Goal: Task Accomplishment & Management: Manage account settings

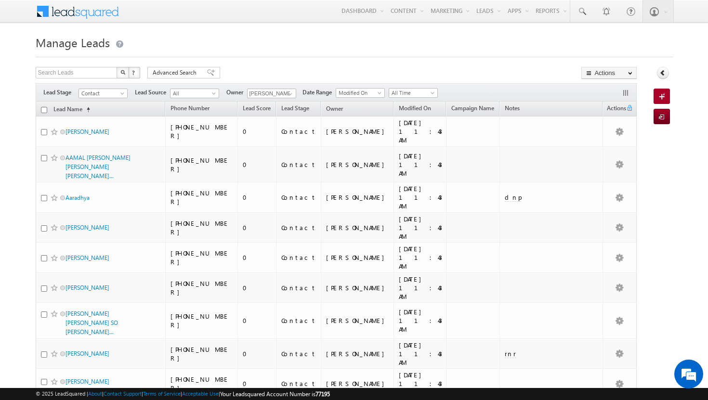
click at [43, 109] on input "checkbox" at bounding box center [44, 110] width 6 height 6
checkbox input "true"
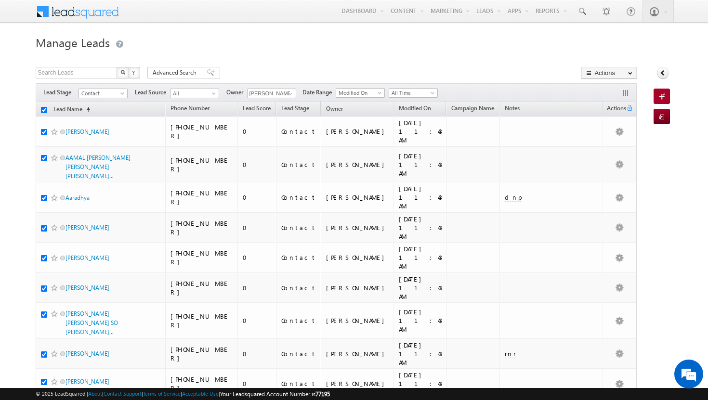
checkbox input "true"
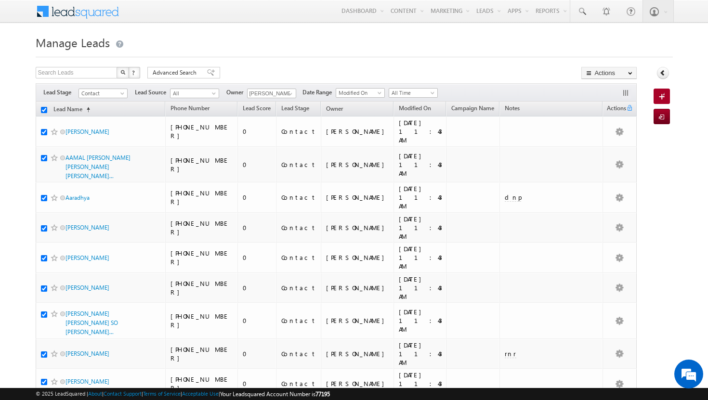
checkbox input "true"
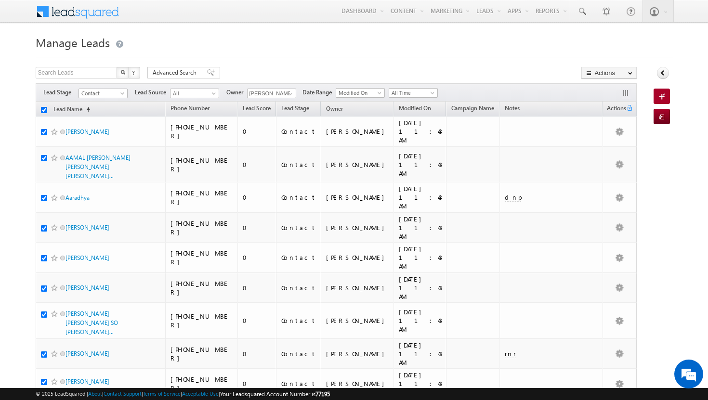
checkbox input "true"
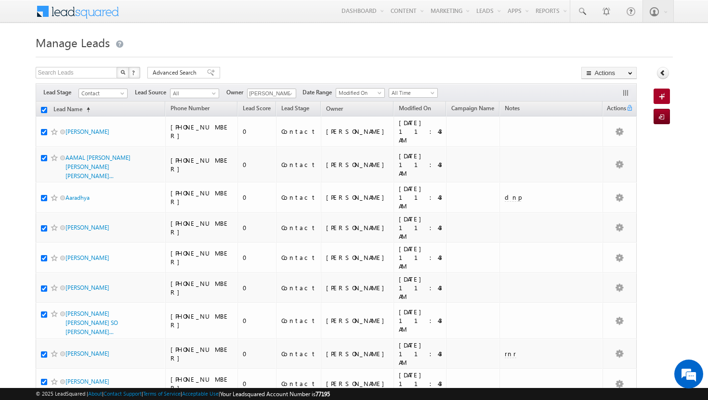
checkbox input "true"
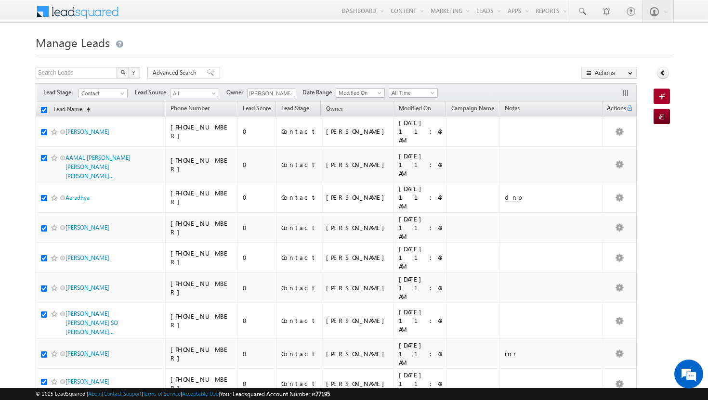
checkbox input "true"
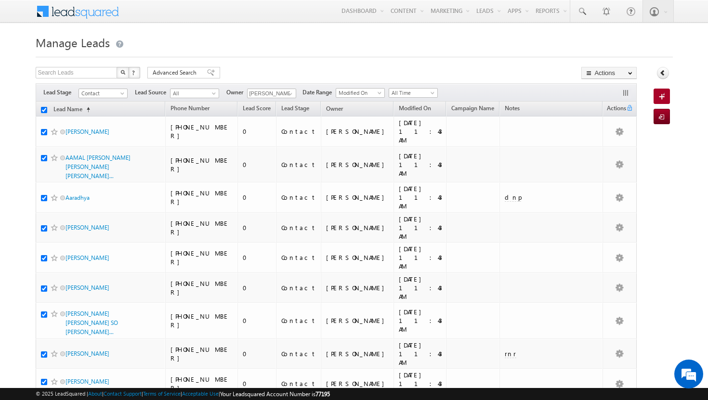
checkbox input "true"
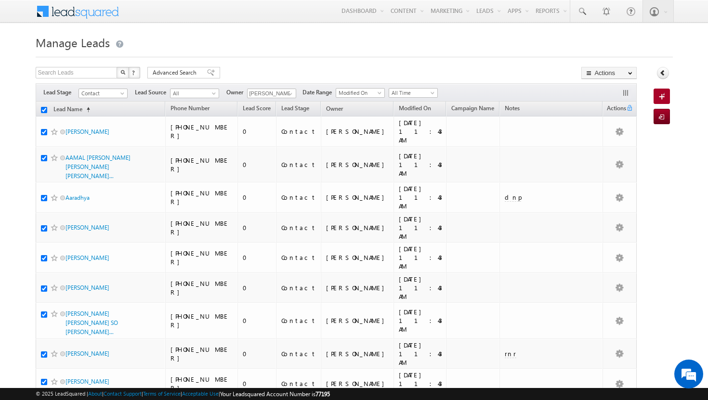
checkbox input "true"
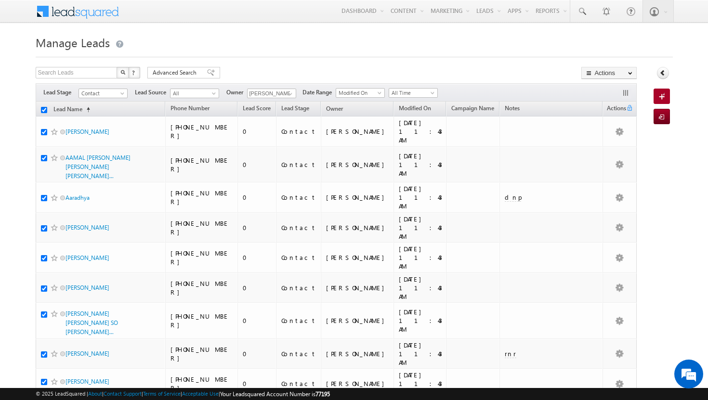
checkbox input "true"
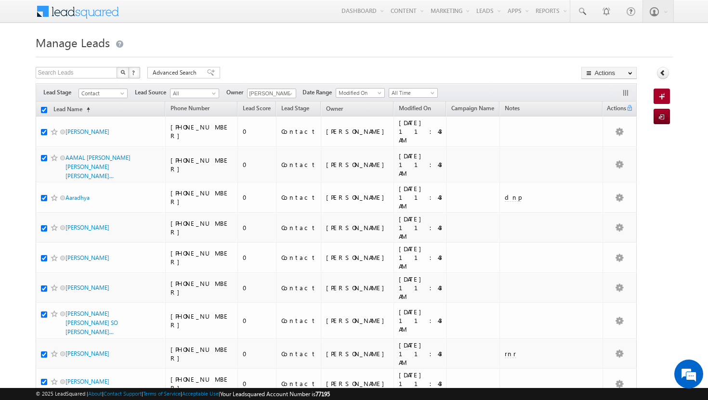
checkbox input "true"
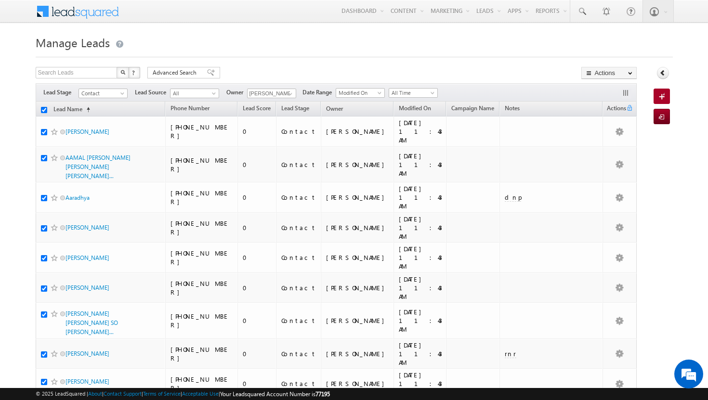
checkbox input "true"
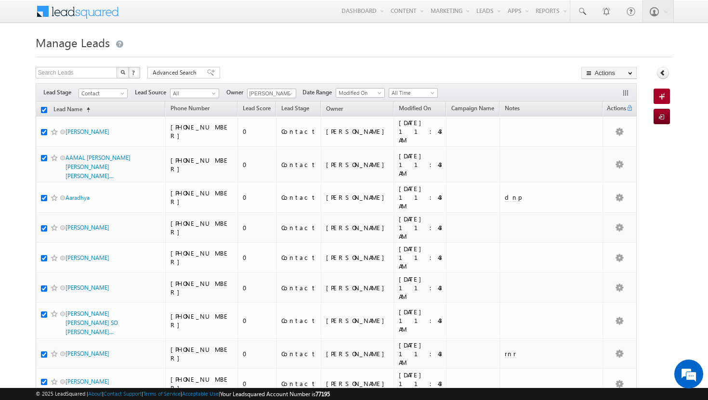
checkbox input "true"
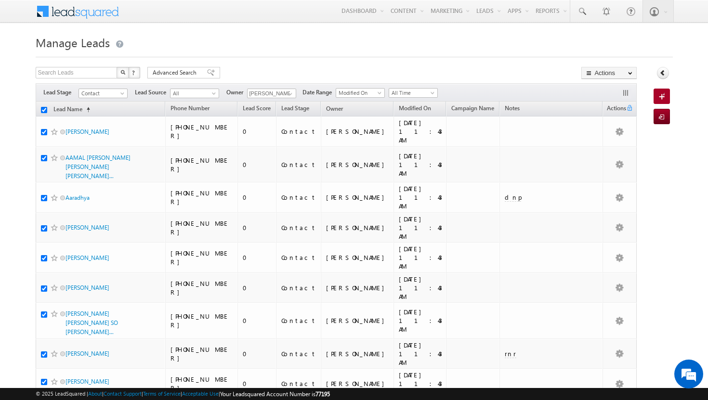
checkbox input "true"
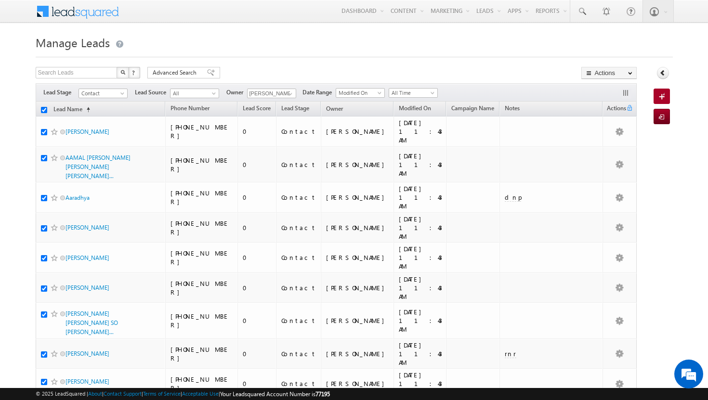
checkbox input "true"
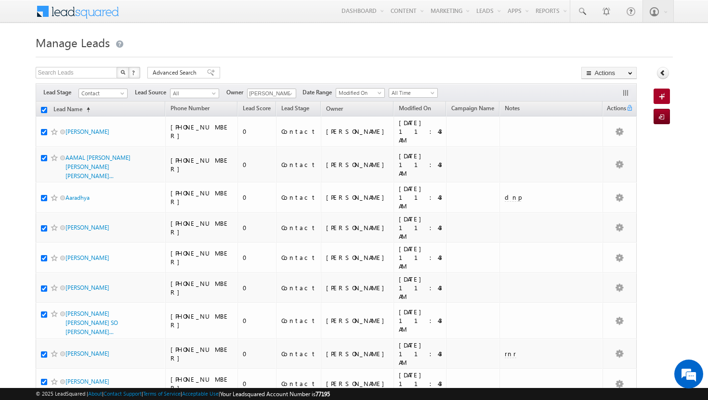
checkbox input "true"
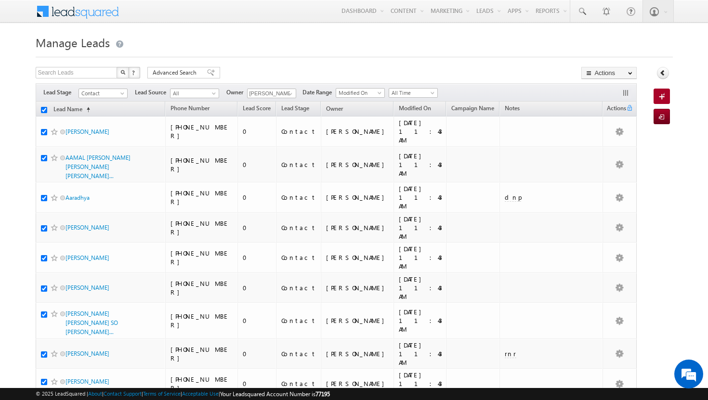
checkbox input "true"
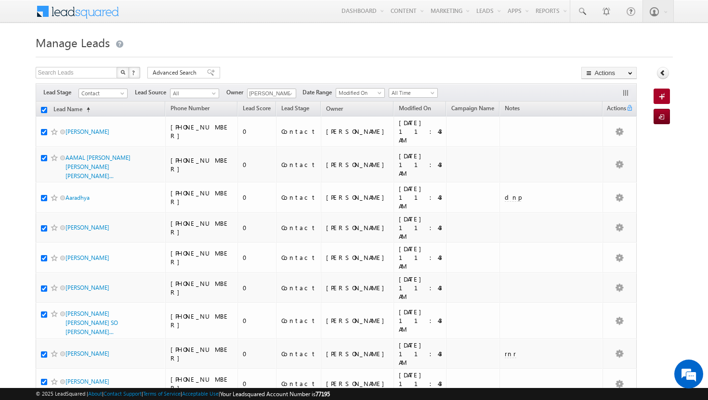
checkbox input "true"
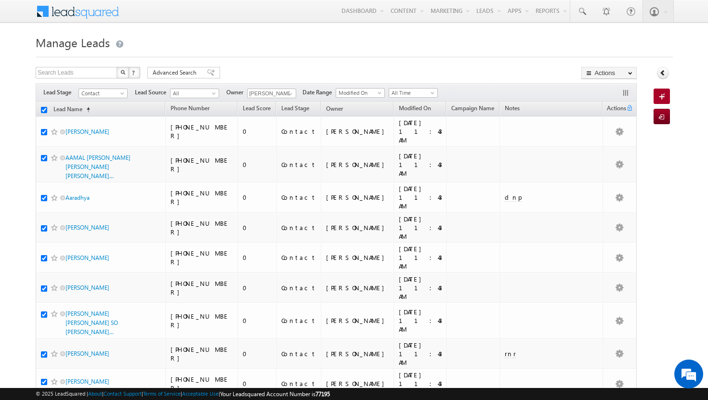
checkbox input "true"
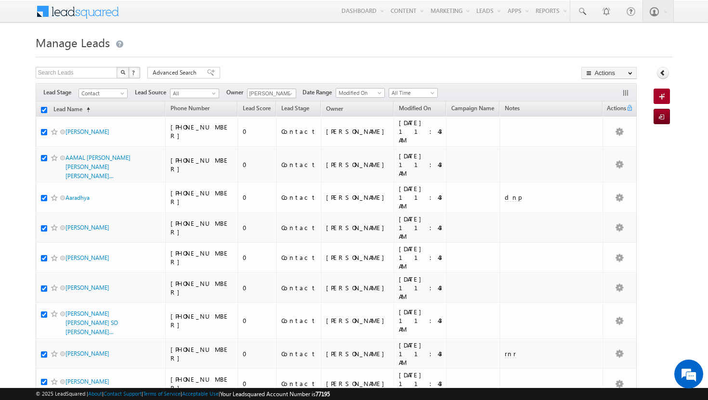
checkbox input "true"
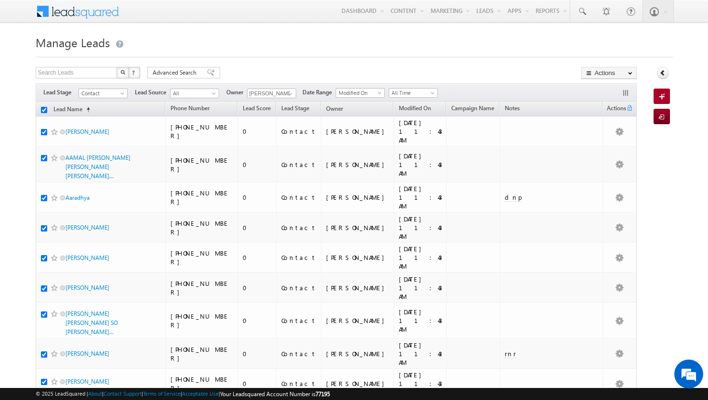
checkbox input "true"
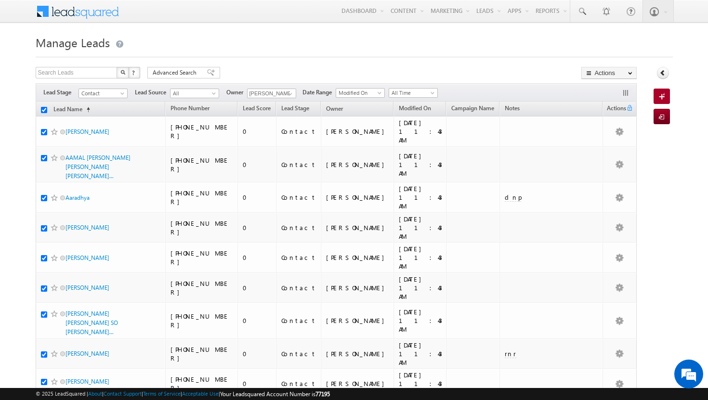
checkbox input "true"
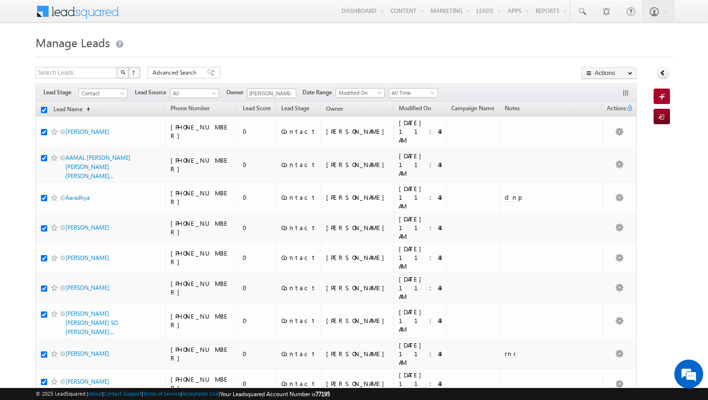
checkbox input "true"
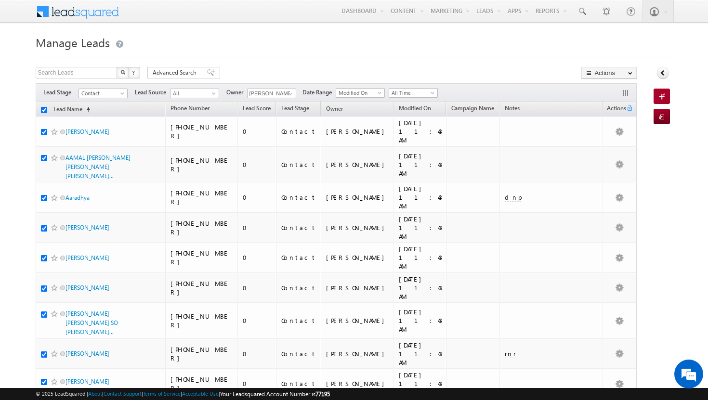
checkbox input "true"
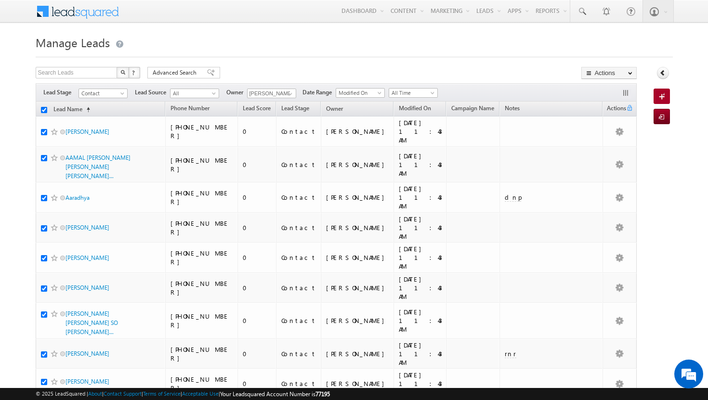
checkbox input "true"
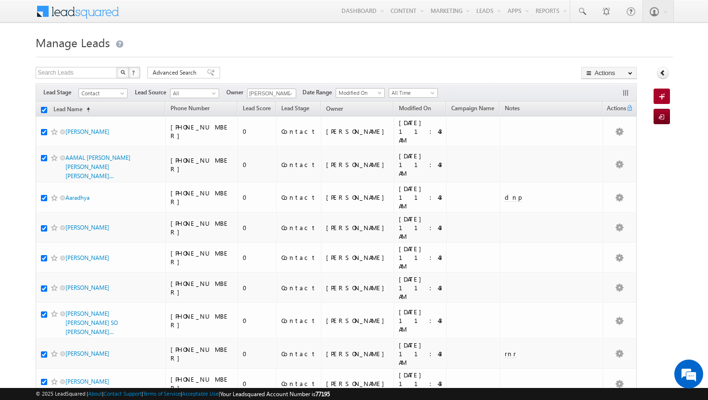
checkbox input "true"
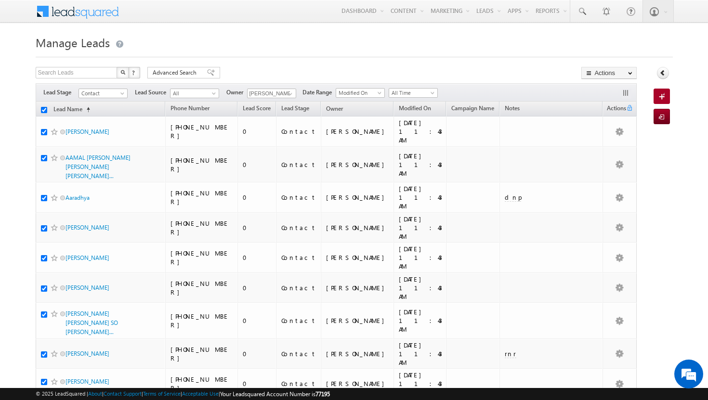
checkbox input "true"
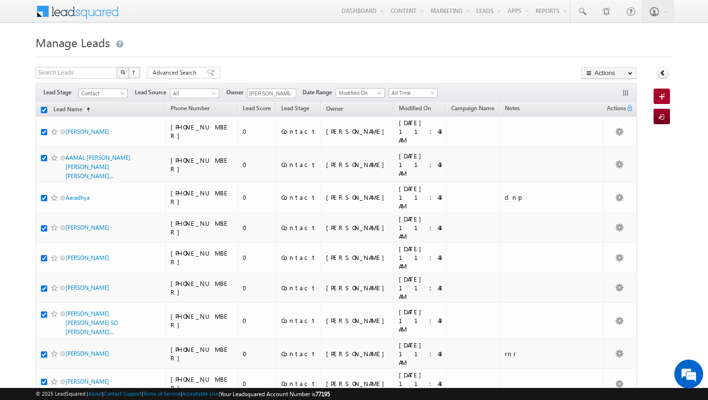
checkbox input "true"
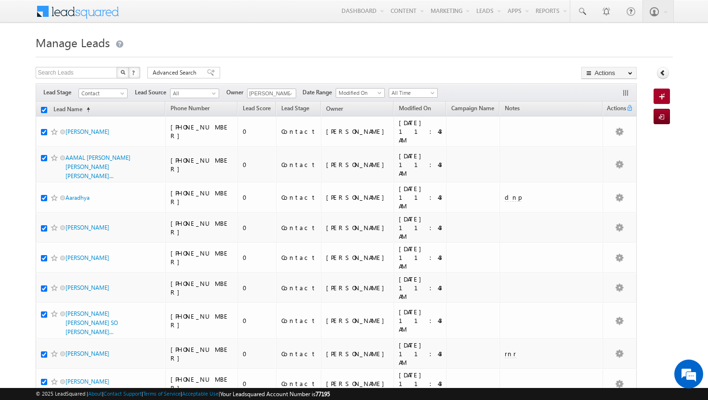
checkbox input "true"
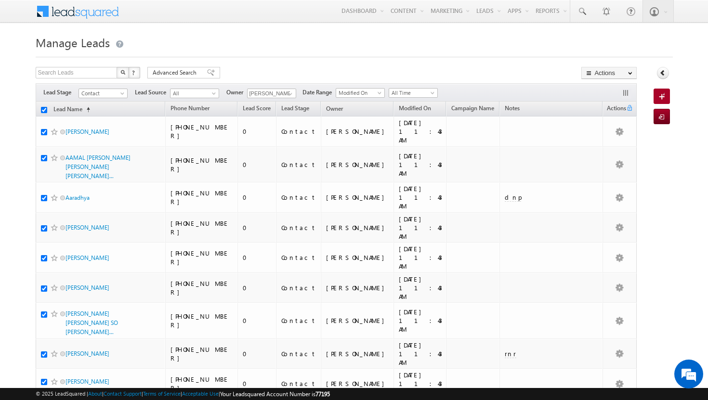
checkbox input "true"
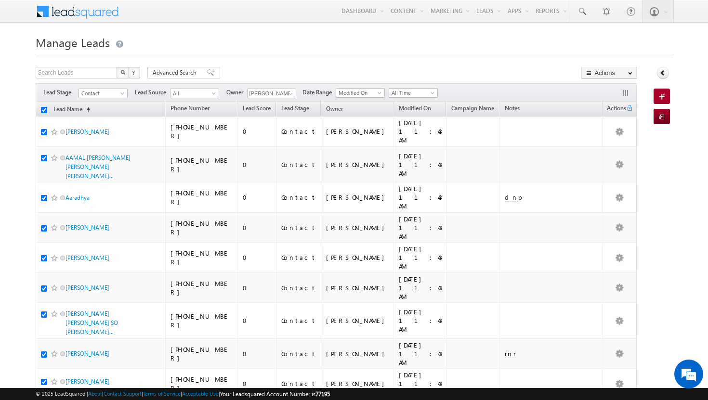
checkbox input "true"
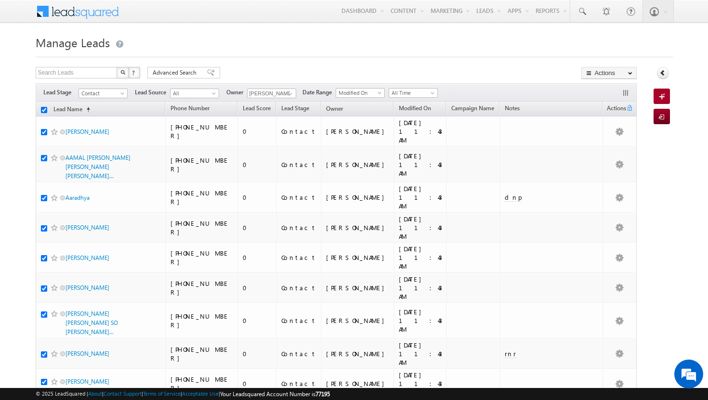
checkbox input "true"
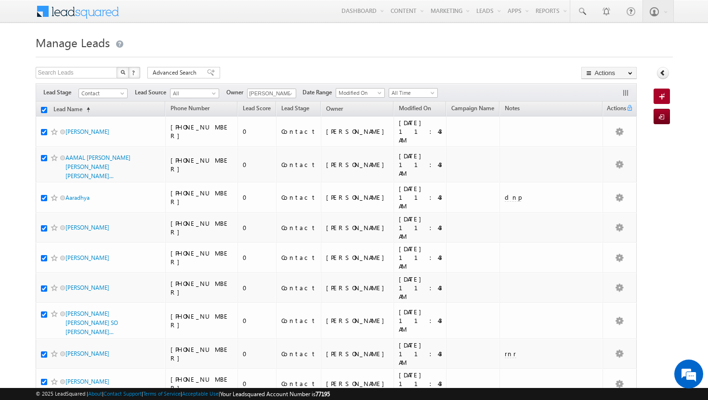
checkbox input "true"
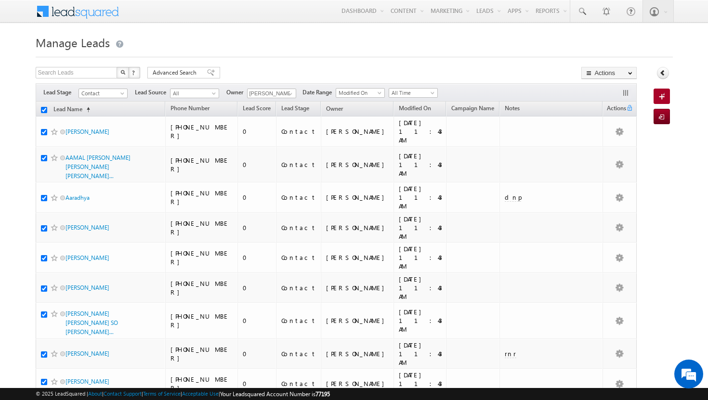
checkbox input "true"
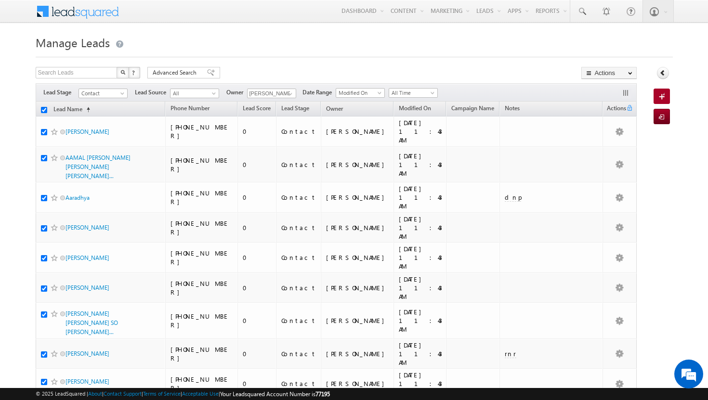
checkbox input "true"
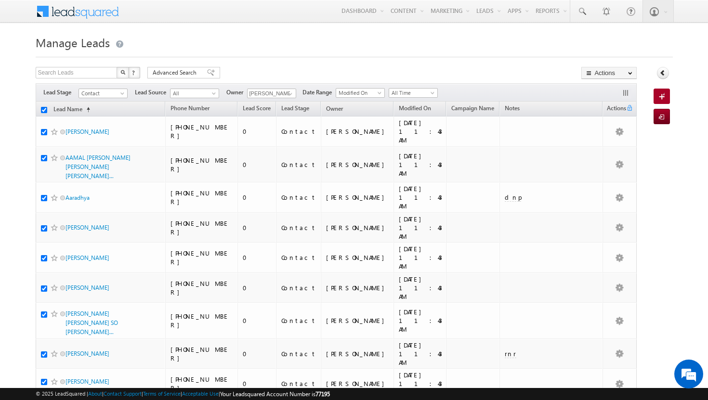
checkbox input "true"
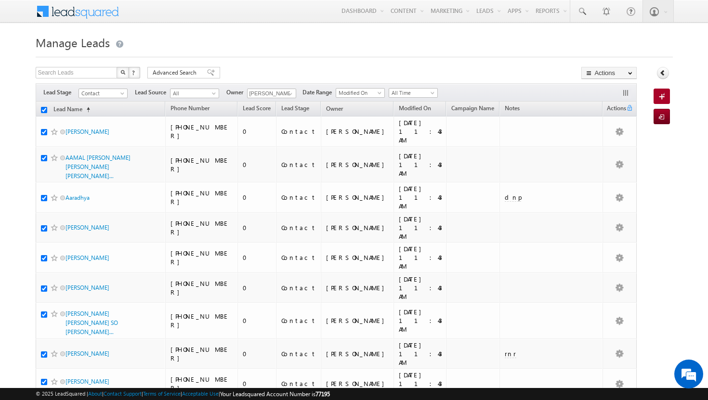
checkbox input "true"
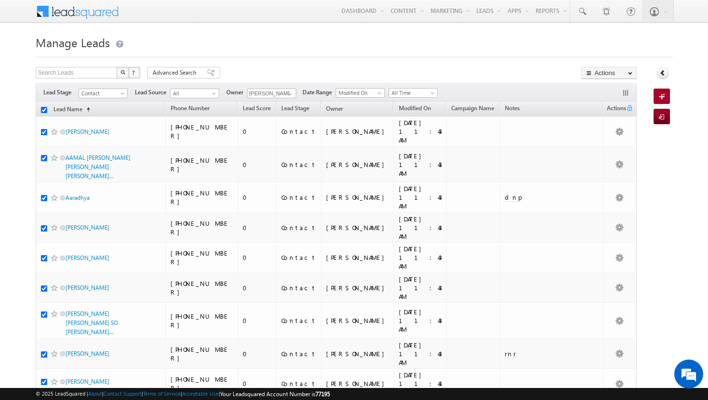
checkbox input "true"
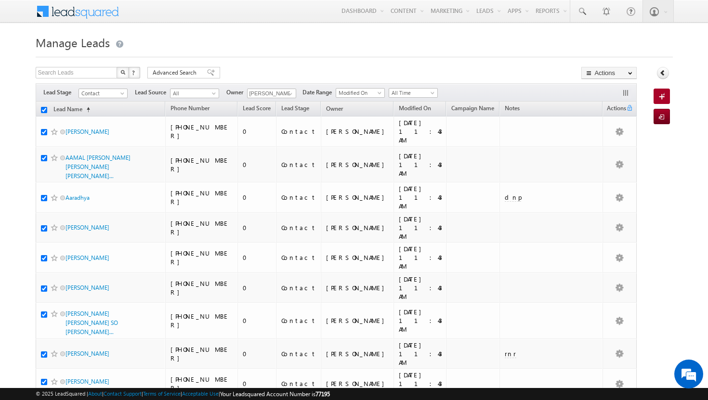
checkbox input "true"
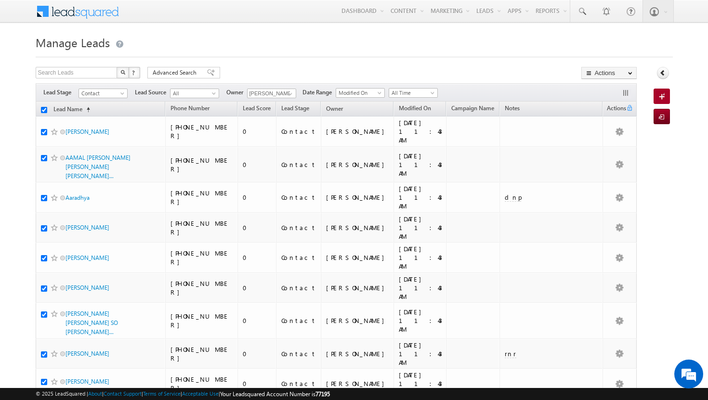
checkbox input "true"
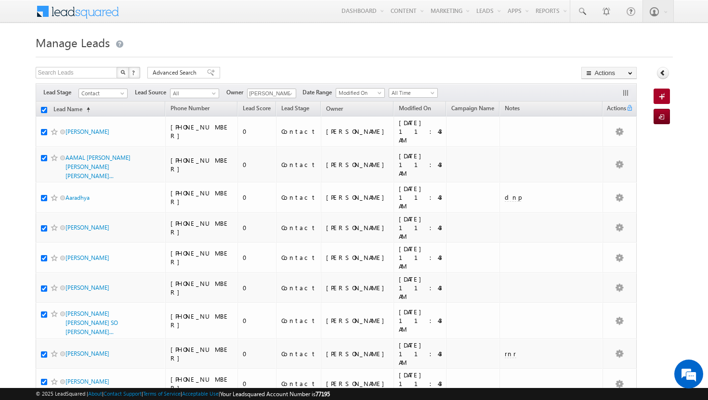
checkbox input "true"
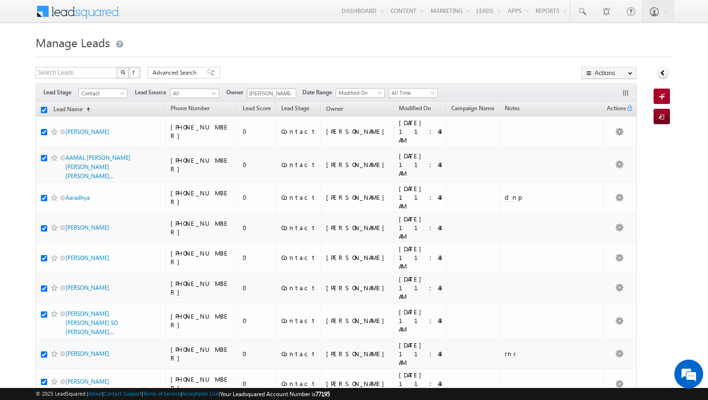
checkbox input "true"
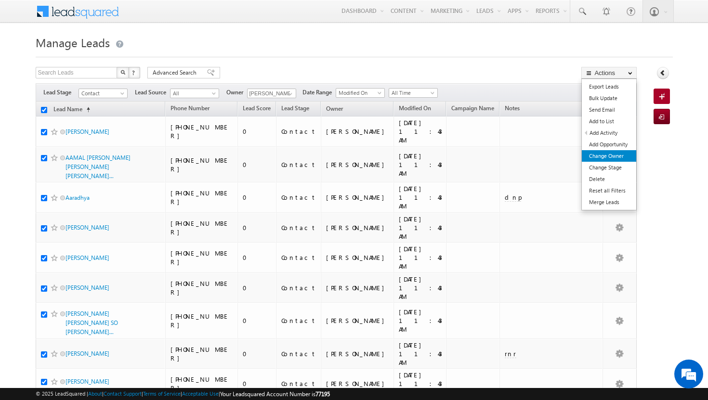
click at [608, 156] on link "Change Owner" at bounding box center [609, 156] width 54 height 12
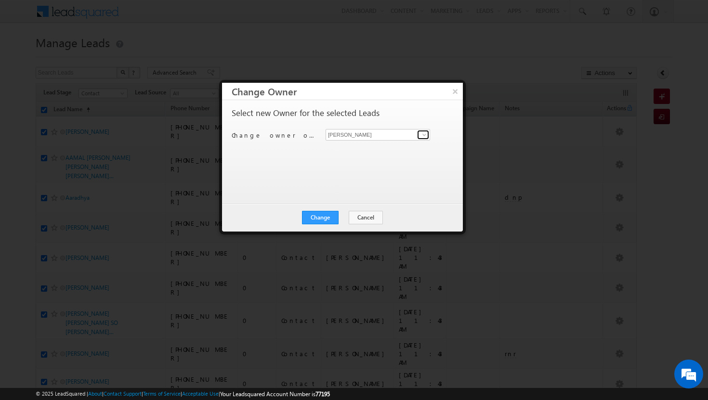
click at [423, 131] on span at bounding box center [424, 135] width 8 height 8
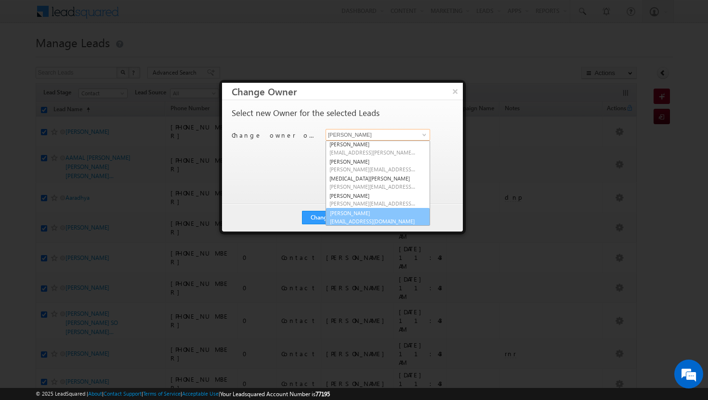
scroll to position [87, 0]
click at [381, 219] on span "vikram.kumar@indglobal.ae" at bounding box center [372, 220] width 87 height 7
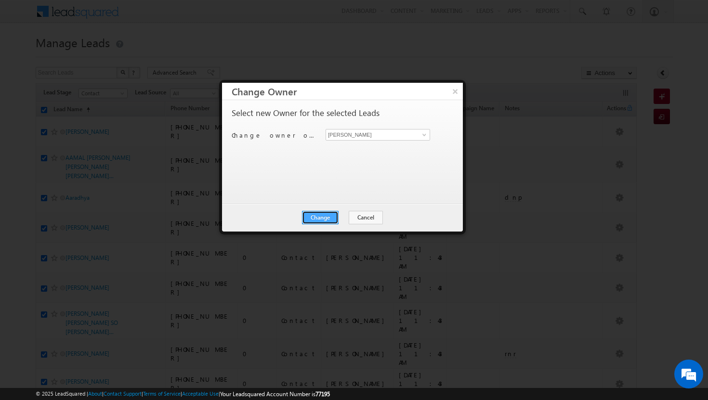
click at [331, 216] on button "Change" at bounding box center [320, 217] width 37 height 13
click at [345, 215] on button "Close" at bounding box center [343, 217] width 31 height 13
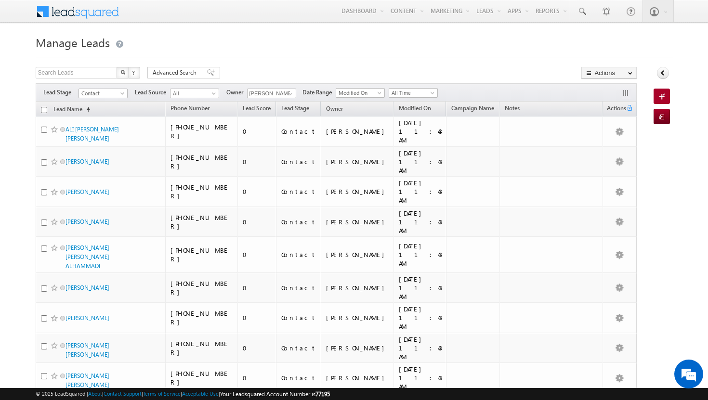
click at [44, 111] on input "checkbox" at bounding box center [44, 110] width 6 height 6
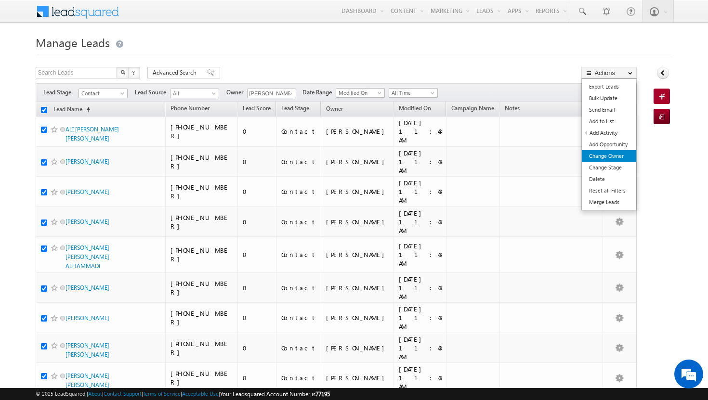
click at [621, 153] on link "Change Owner" at bounding box center [609, 156] width 54 height 12
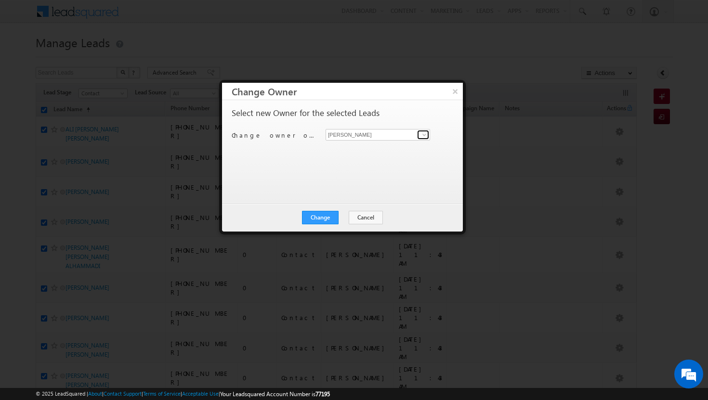
click at [420, 134] on link at bounding box center [423, 135] width 12 height 10
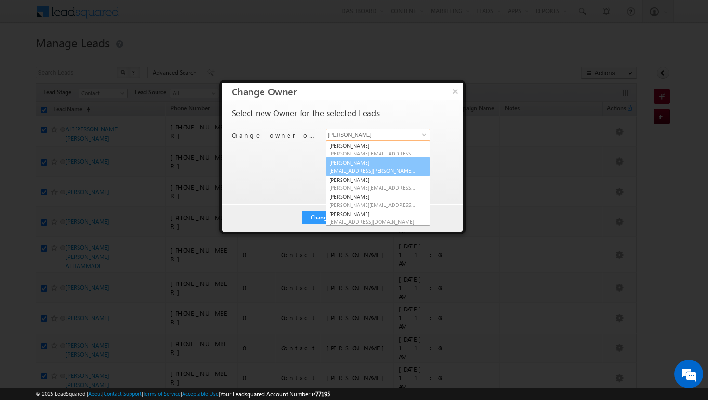
click at [399, 166] on link "Afeef Mohammad afeef.mohammad@indglobal.ae" at bounding box center [378, 166] width 105 height 18
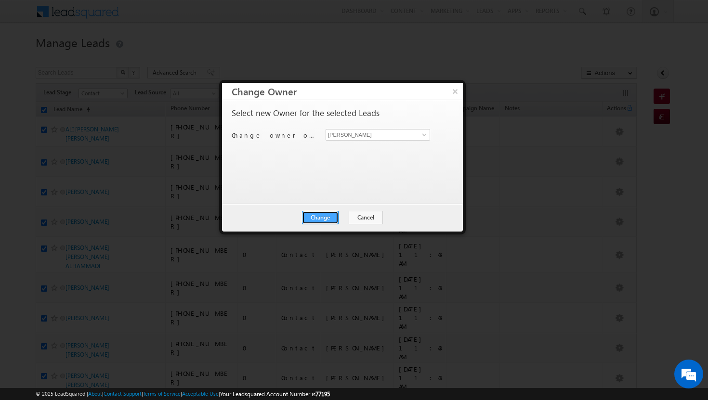
click at [336, 215] on button "Change" at bounding box center [320, 217] width 37 height 13
click at [346, 215] on button "Close" at bounding box center [343, 217] width 31 height 13
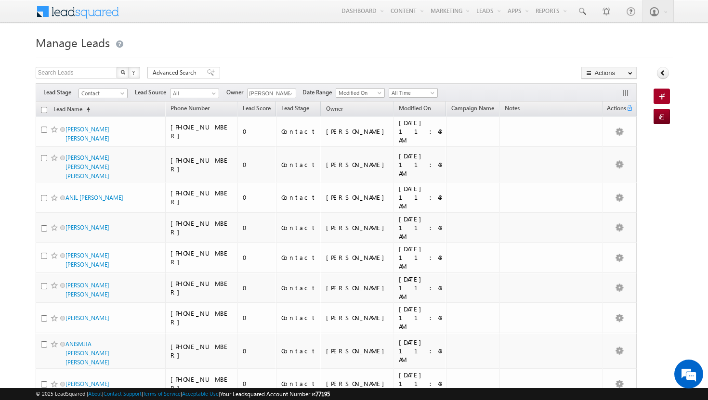
click at [45, 110] on input "checkbox" at bounding box center [44, 110] width 6 height 6
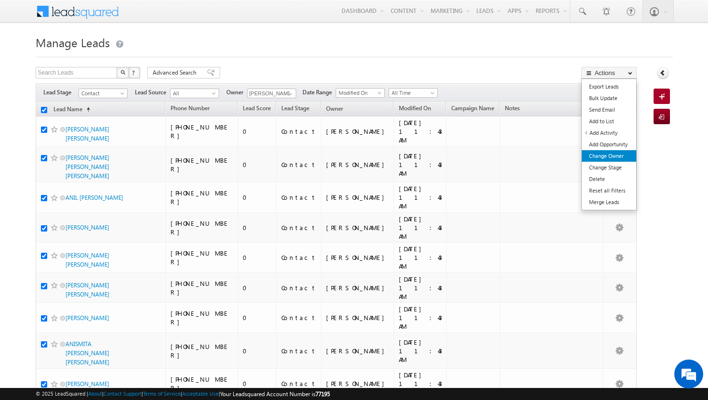
click at [610, 155] on link "Change Owner" at bounding box center [609, 156] width 54 height 12
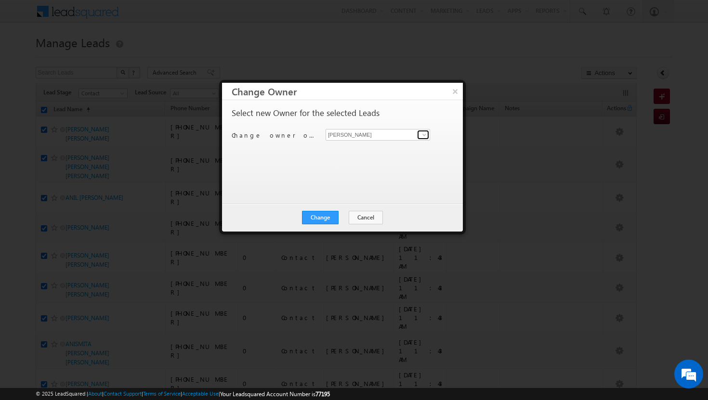
click at [425, 131] on span at bounding box center [424, 135] width 8 height 8
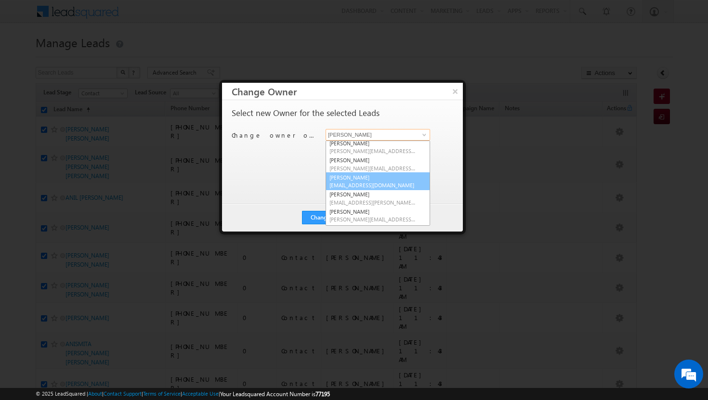
scroll to position [87, 0]
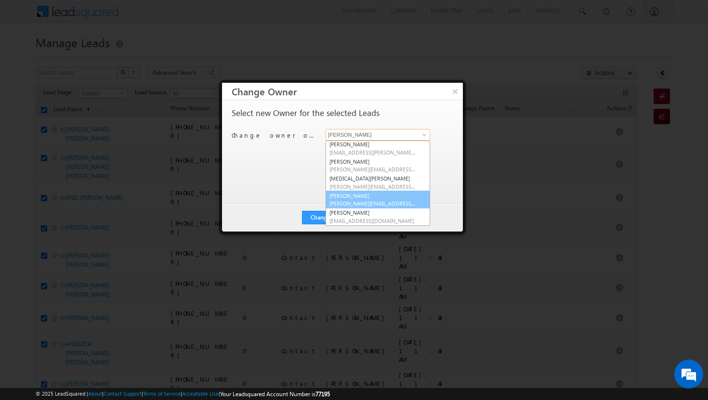
click at [375, 198] on link "ujwal kumar ujwal.kumar@indglobal.ae" at bounding box center [378, 200] width 105 height 18
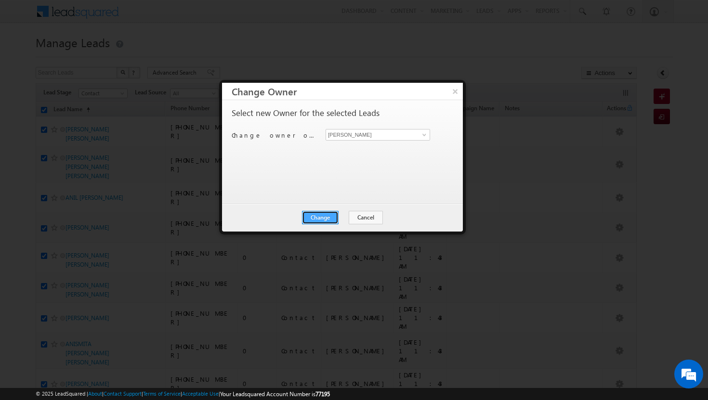
click at [327, 220] on button "Change" at bounding box center [320, 217] width 37 height 13
click at [341, 215] on button "Close" at bounding box center [343, 217] width 31 height 13
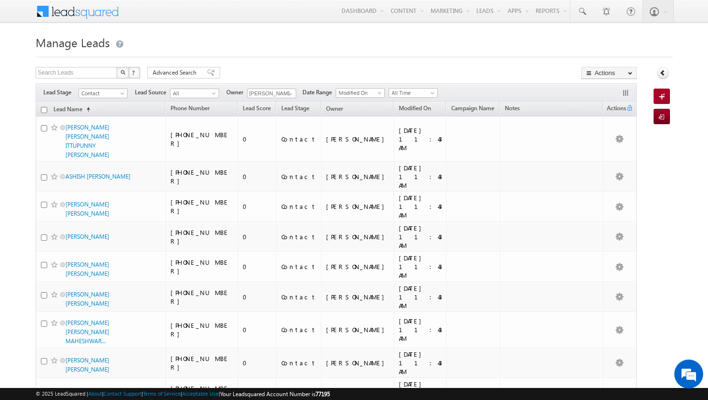
click at [43, 109] on input "checkbox" at bounding box center [44, 110] width 6 height 6
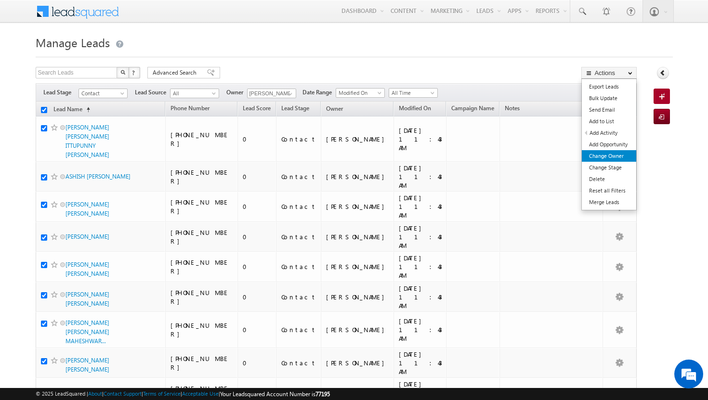
click at [607, 156] on link "Change Owner" at bounding box center [609, 156] width 54 height 12
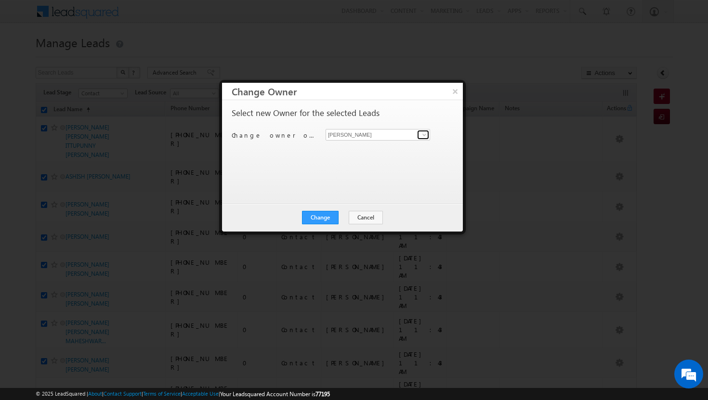
click at [423, 136] on span at bounding box center [424, 135] width 8 height 8
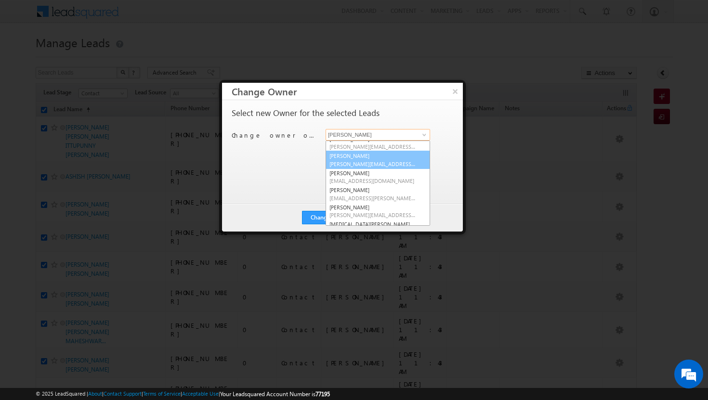
scroll to position [44, 0]
click at [358, 172] on link "Rohit Sinha rohit.sinha@indglobal.ae" at bounding box center [378, 174] width 105 height 18
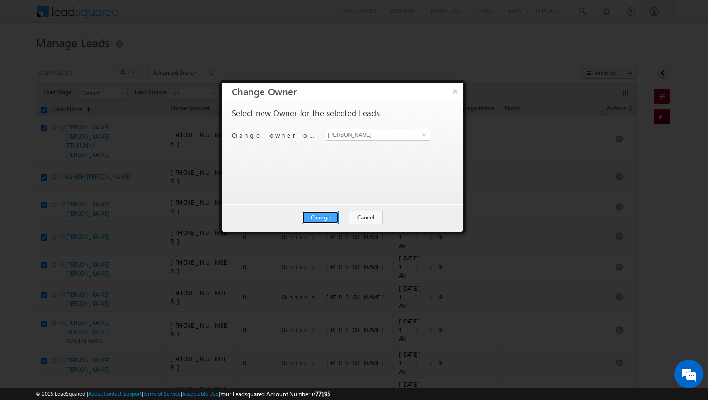
click at [325, 220] on button "Change" at bounding box center [320, 217] width 37 height 13
click at [344, 216] on button "Close" at bounding box center [343, 217] width 31 height 13
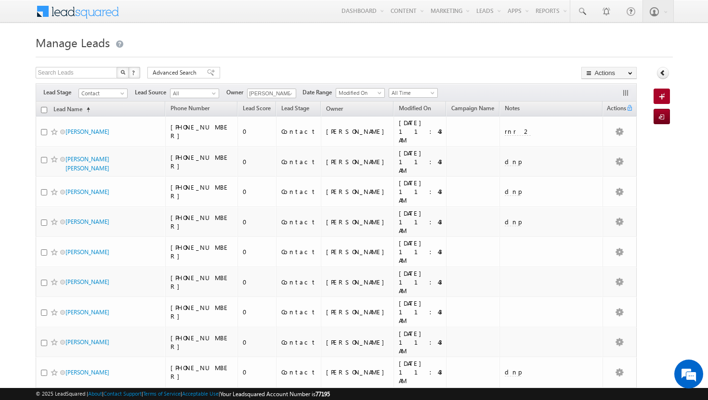
click at [42, 110] on input "checkbox" at bounding box center [44, 110] width 6 height 6
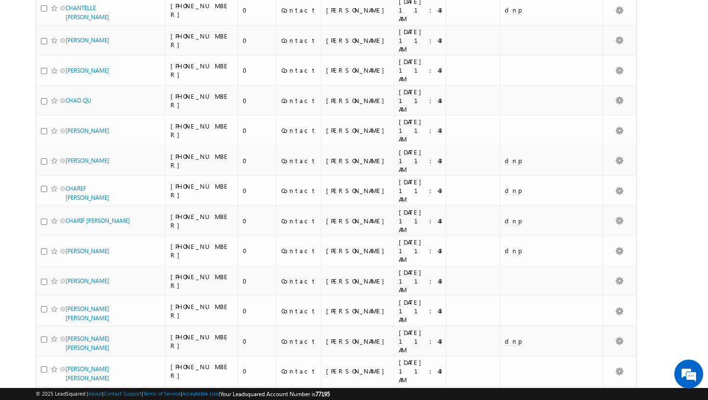
scroll to position [4636, 0]
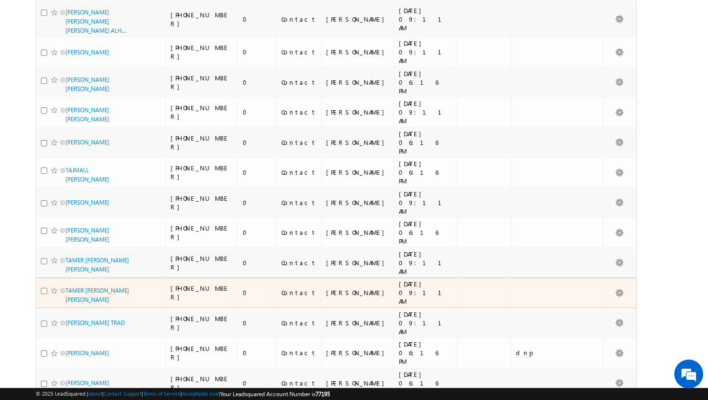
scroll to position [0, 0]
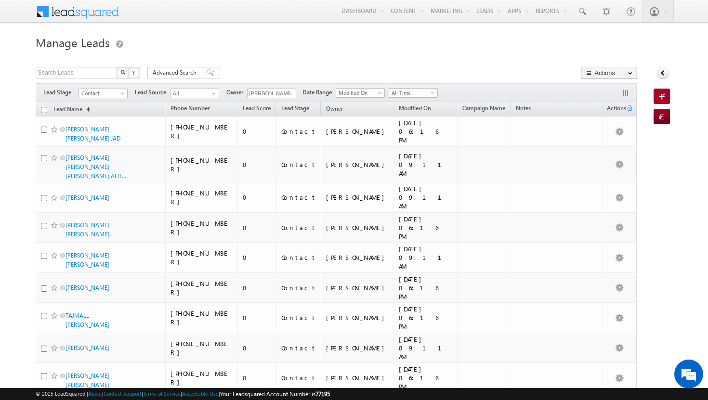
click at [46, 108] on input "checkbox" at bounding box center [44, 110] width 6 height 6
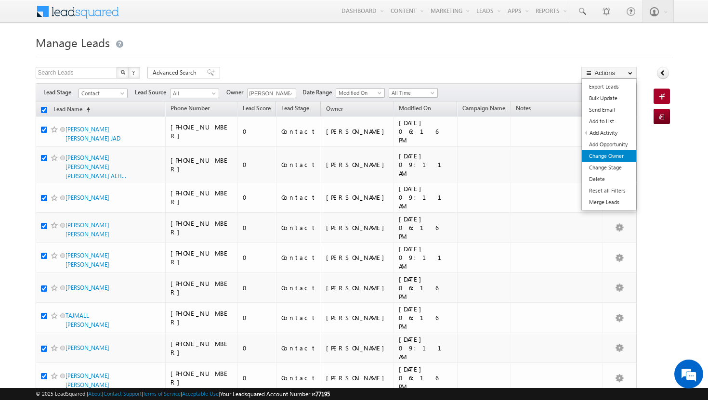
click at [618, 157] on link "Change Owner" at bounding box center [609, 156] width 54 height 12
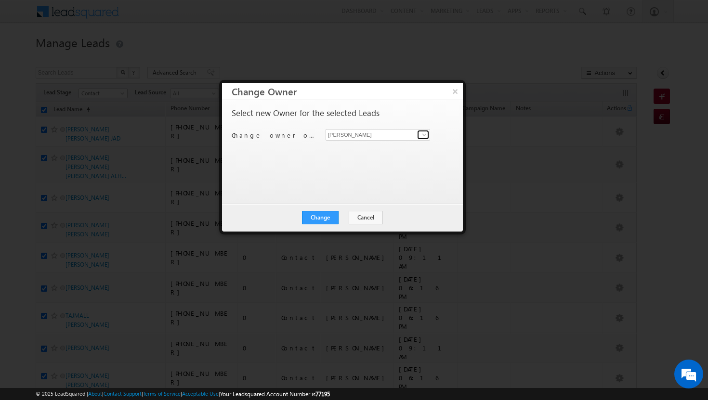
click at [425, 137] on span at bounding box center [424, 135] width 8 height 8
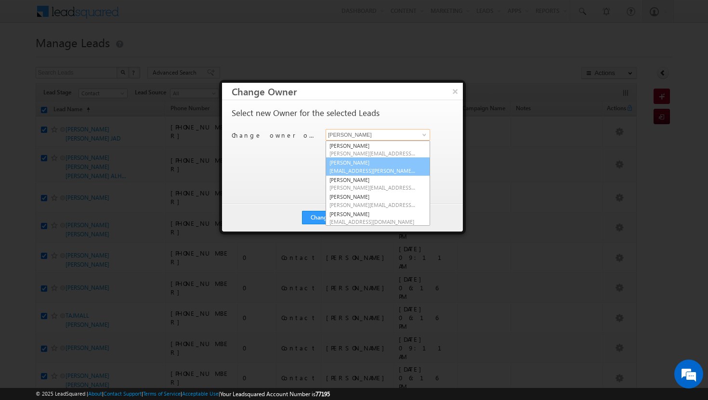
click at [391, 165] on link "Afeef Mohammad afeef.mohammad@indglobal.ae" at bounding box center [378, 166] width 105 height 18
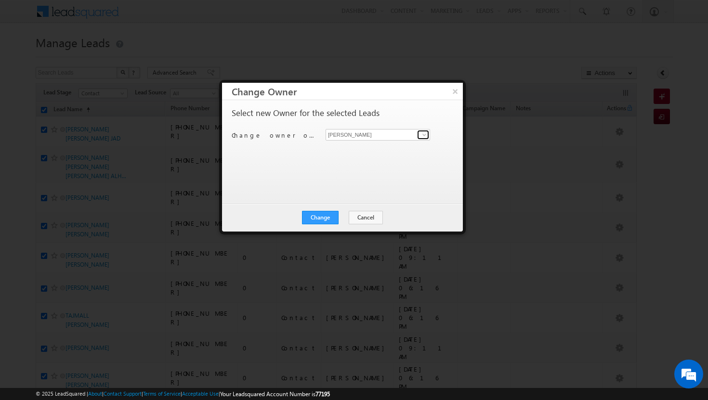
click at [427, 136] on span at bounding box center [424, 135] width 8 height 8
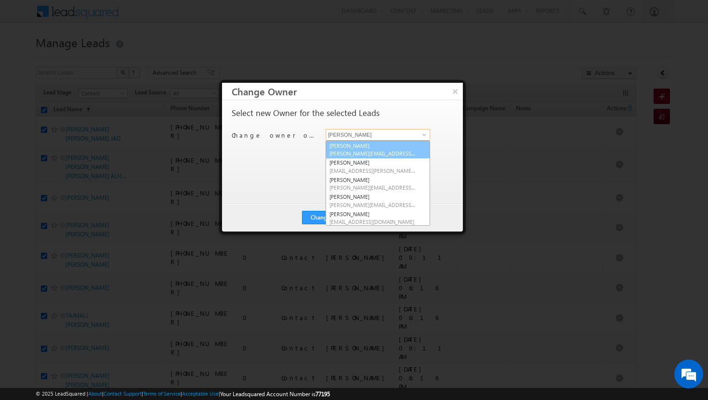
click at [411, 146] on link "Adil Islam adil.islam@indglobal.ae" at bounding box center [378, 150] width 105 height 18
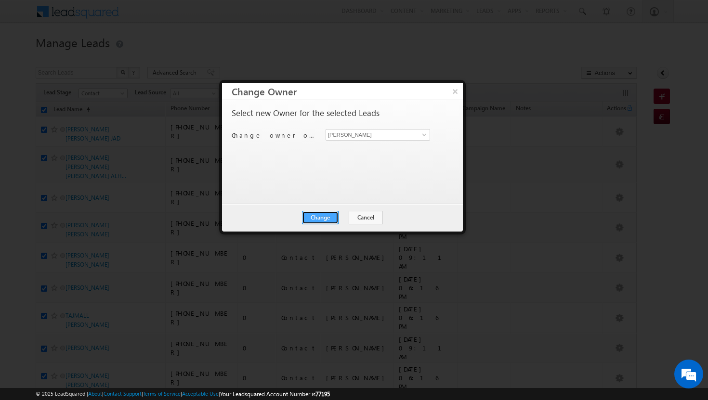
click at [322, 218] on button "Change" at bounding box center [320, 217] width 37 height 13
click at [342, 218] on button "Close" at bounding box center [343, 217] width 31 height 13
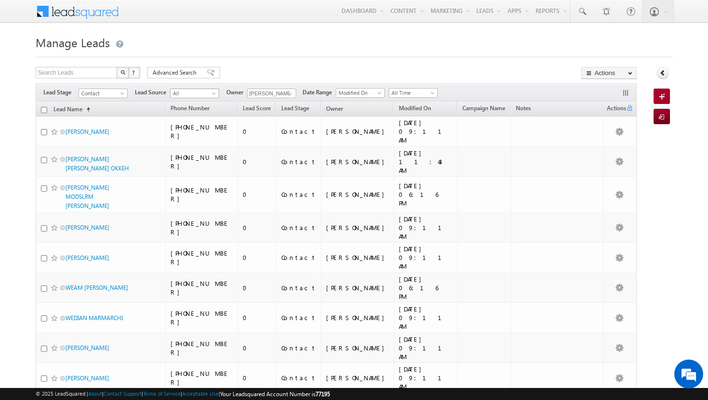
click at [214, 95] on span at bounding box center [215, 96] width 8 height 8
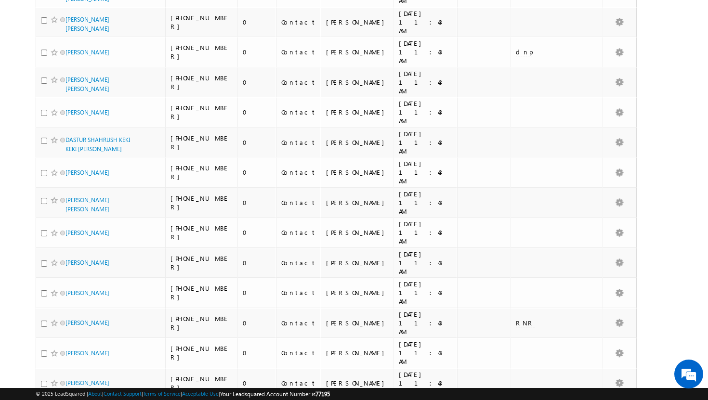
scroll to position [0, 0]
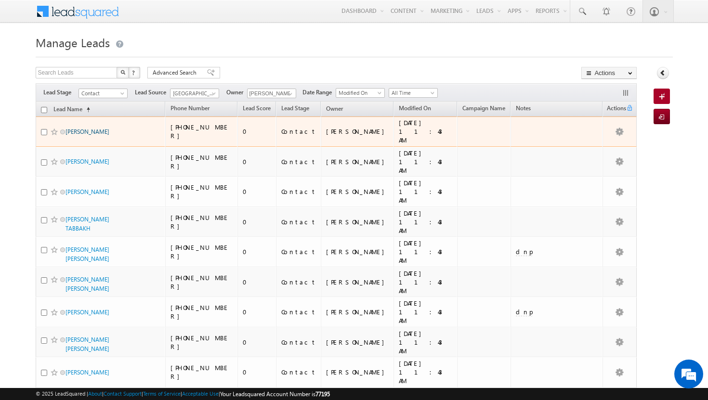
click at [88, 134] on link "[PERSON_NAME]" at bounding box center [88, 131] width 44 height 7
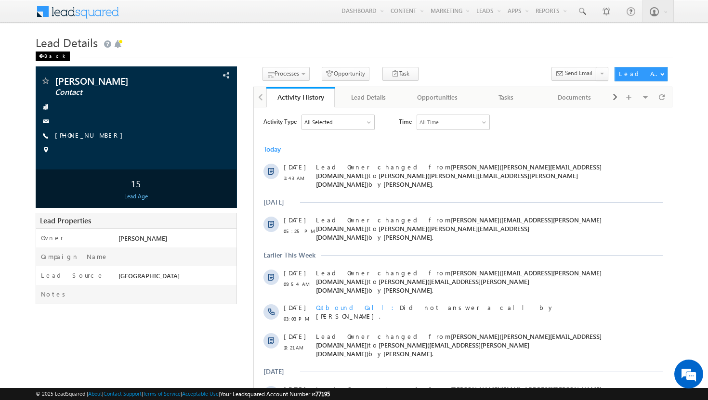
click at [49, 55] on div "Back" at bounding box center [53, 57] width 34 height 10
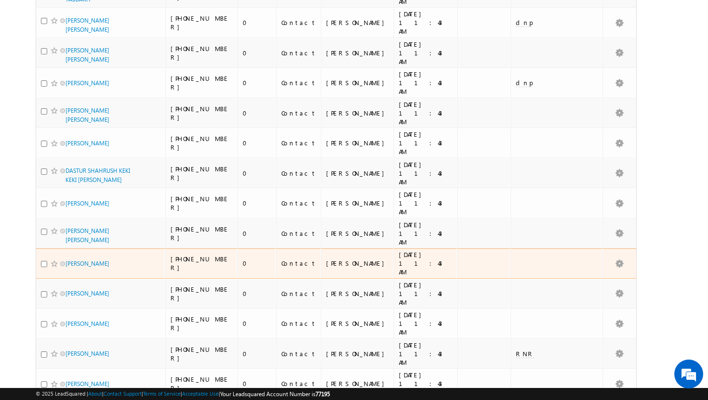
scroll to position [238, 0]
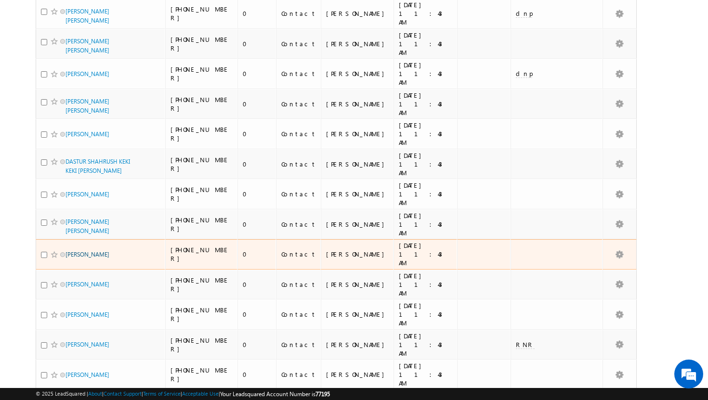
click at [81, 251] on link "[PERSON_NAME]" at bounding box center [88, 254] width 44 height 7
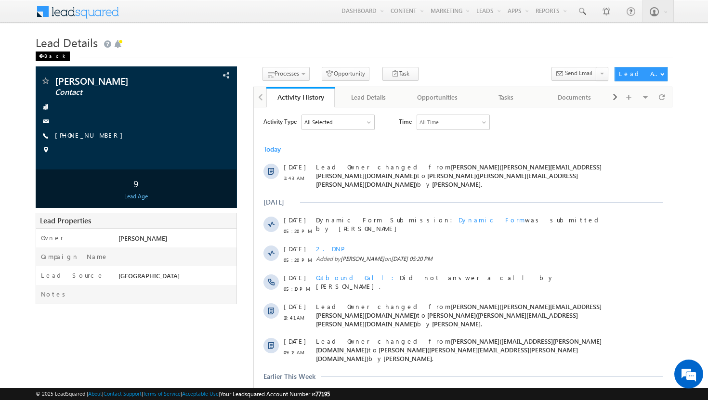
click at [43, 56] on span at bounding box center [42, 56] width 6 height 5
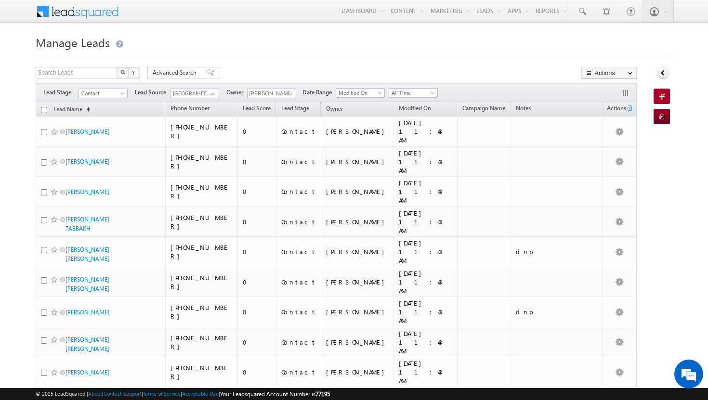
click at [45, 108] on input "checkbox" at bounding box center [44, 110] width 6 height 6
checkbox input "true"
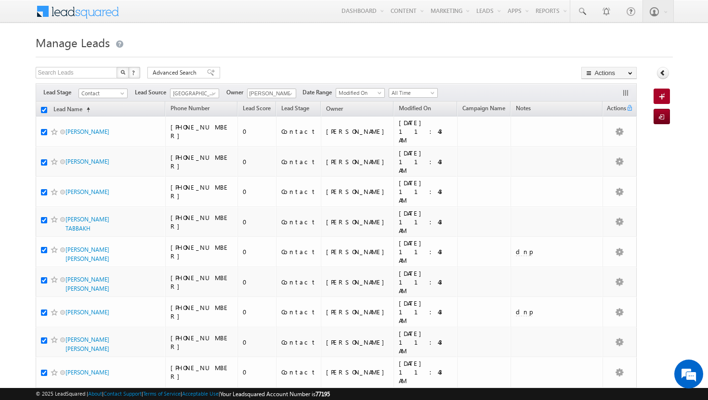
checkbox input "true"
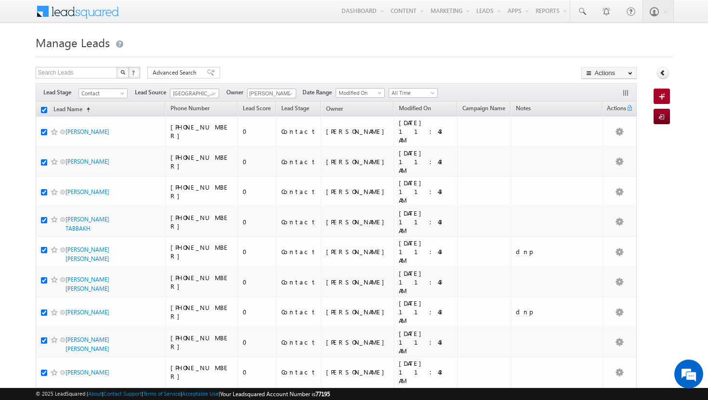
checkbox input "true"
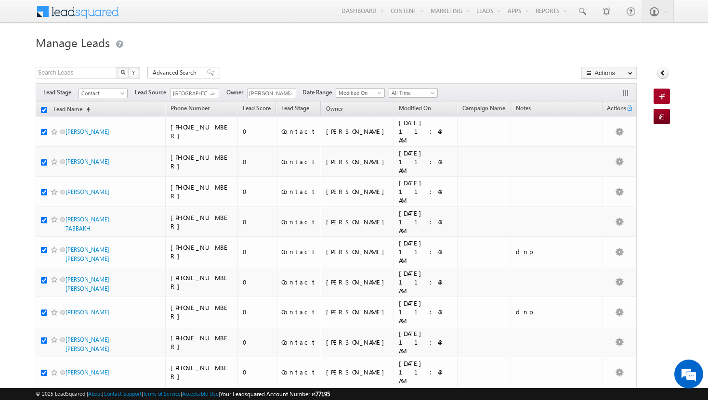
checkbox input "true"
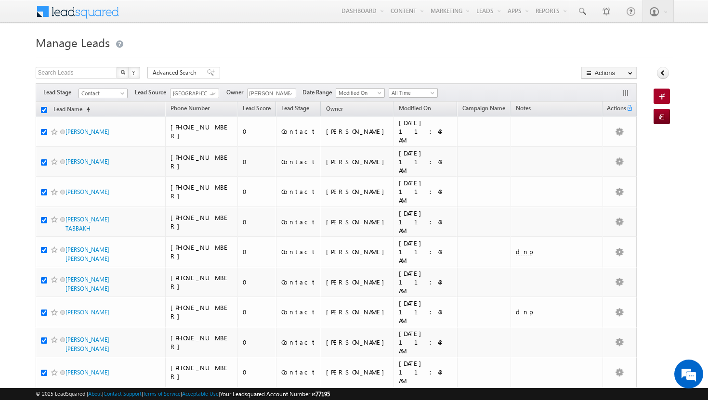
checkbox input "true"
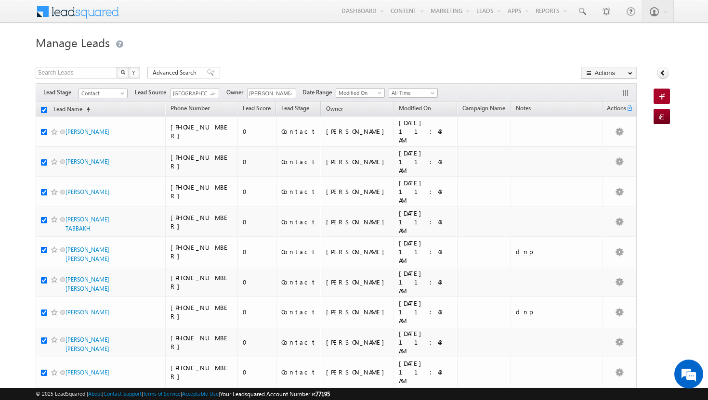
checkbox input "true"
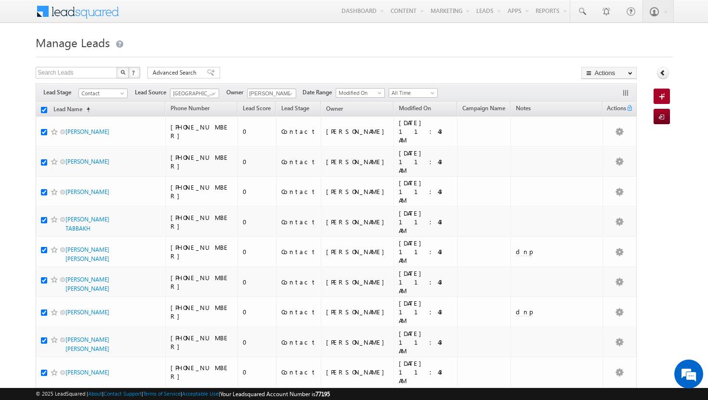
checkbox input "true"
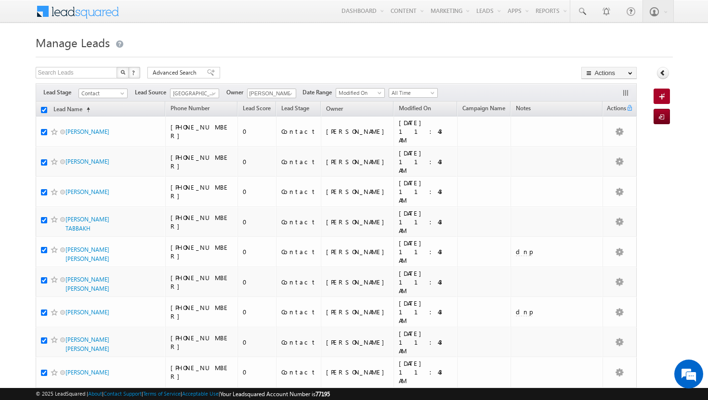
checkbox input "true"
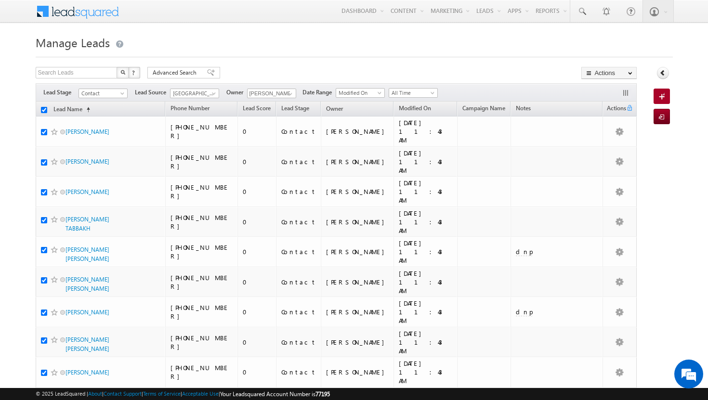
checkbox input "true"
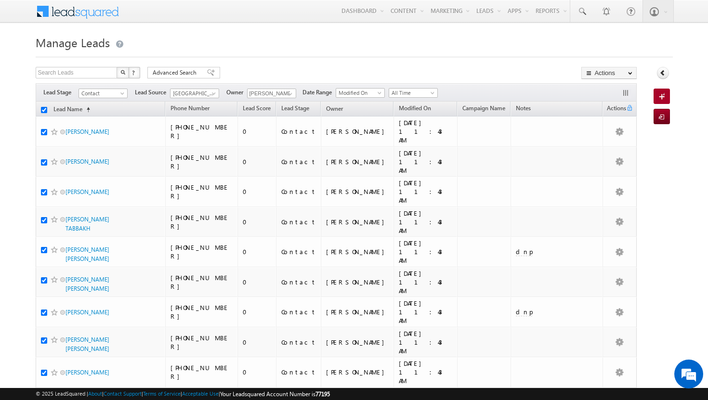
checkbox input "true"
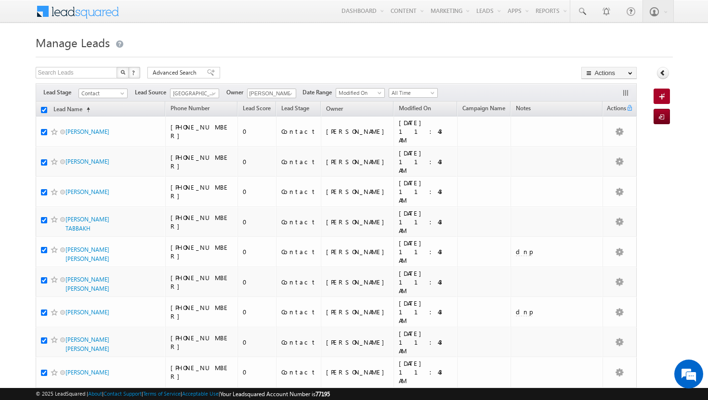
checkbox input "true"
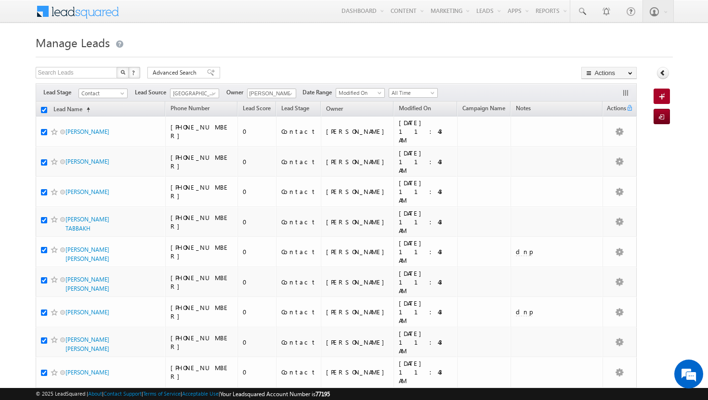
checkbox input "true"
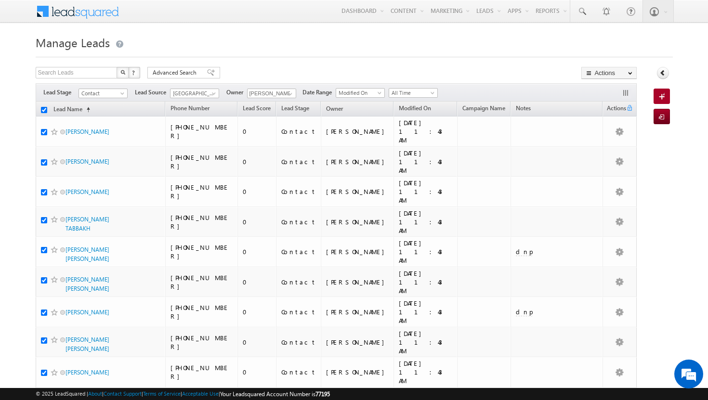
checkbox input "true"
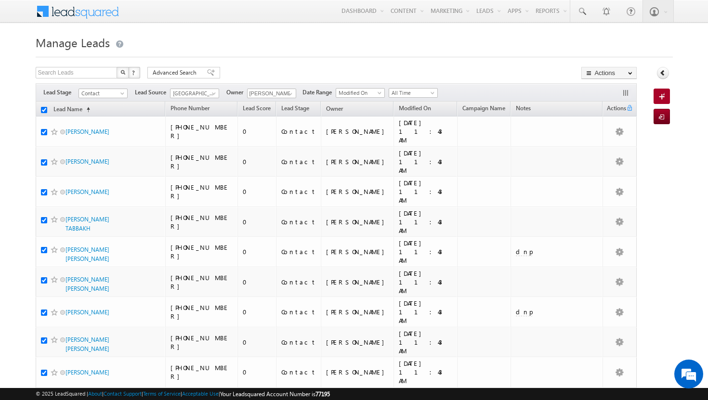
checkbox input "true"
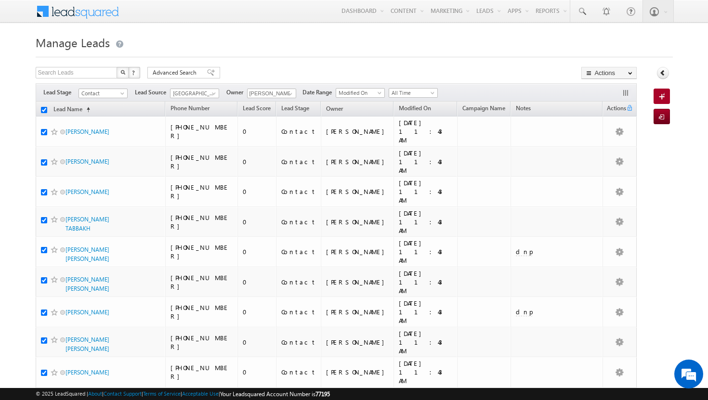
checkbox input "true"
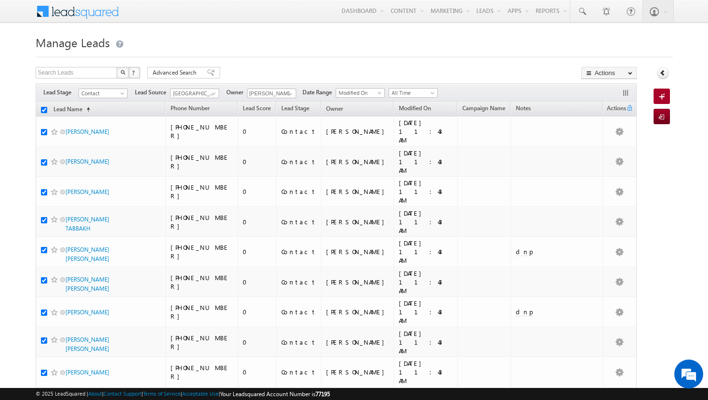
checkbox input "true"
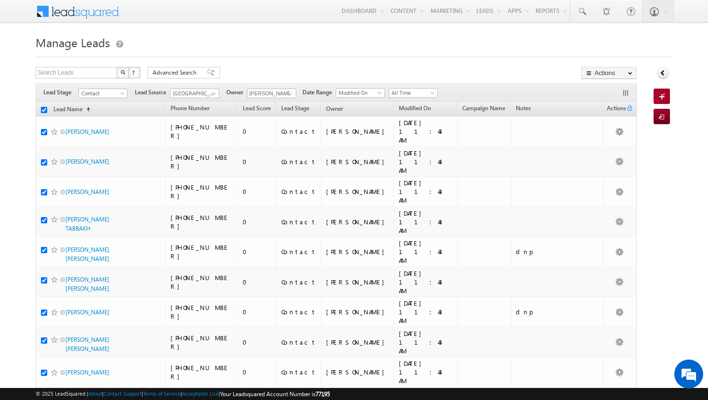
checkbox input "true"
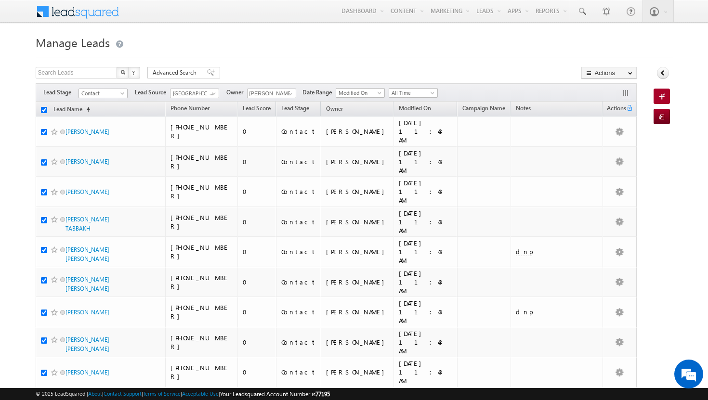
checkbox input "true"
